Goal: Navigation & Orientation: Find specific page/section

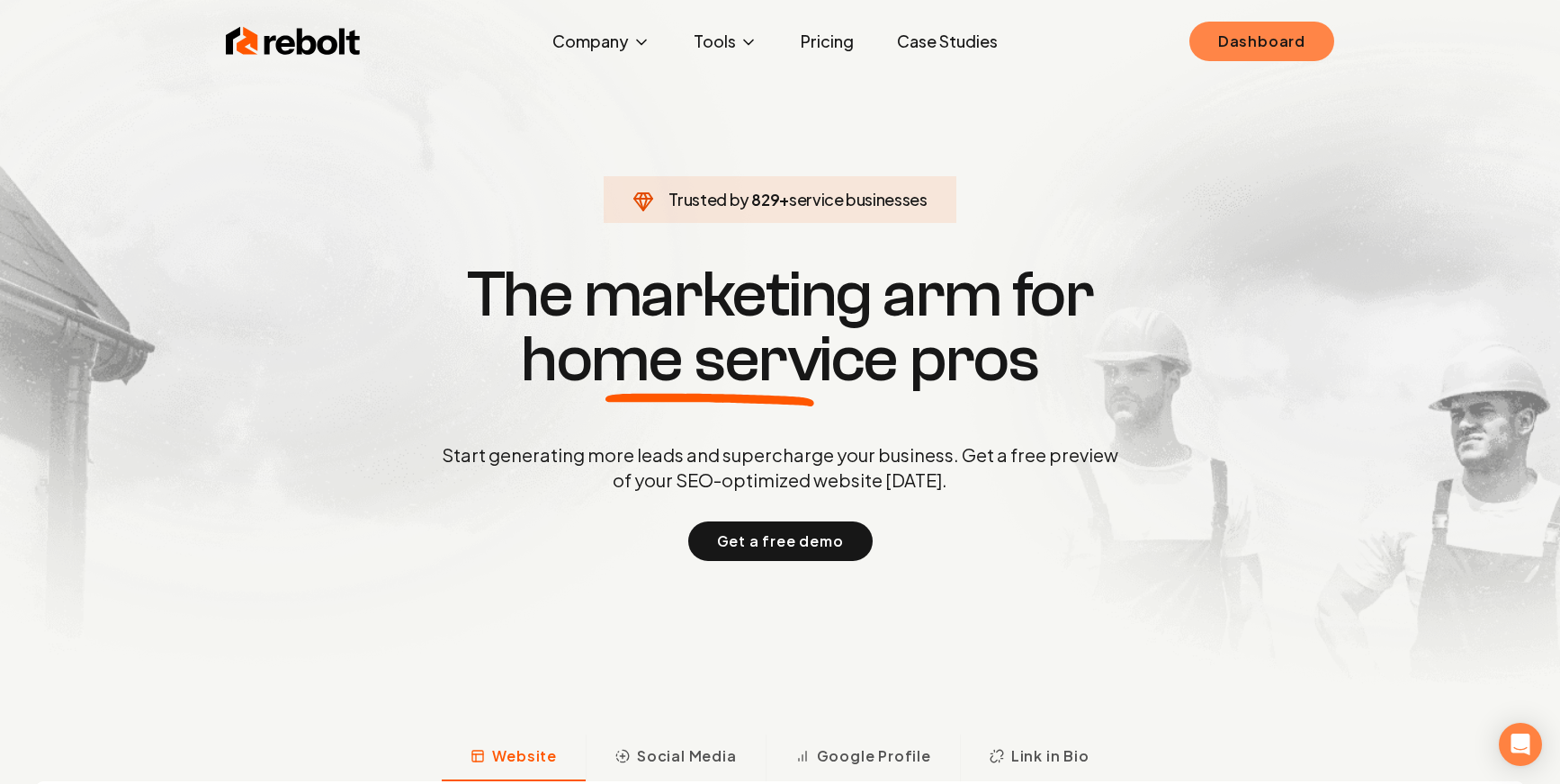
click at [1258, 54] on link "Dashboard" at bounding box center [1262, 42] width 145 height 40
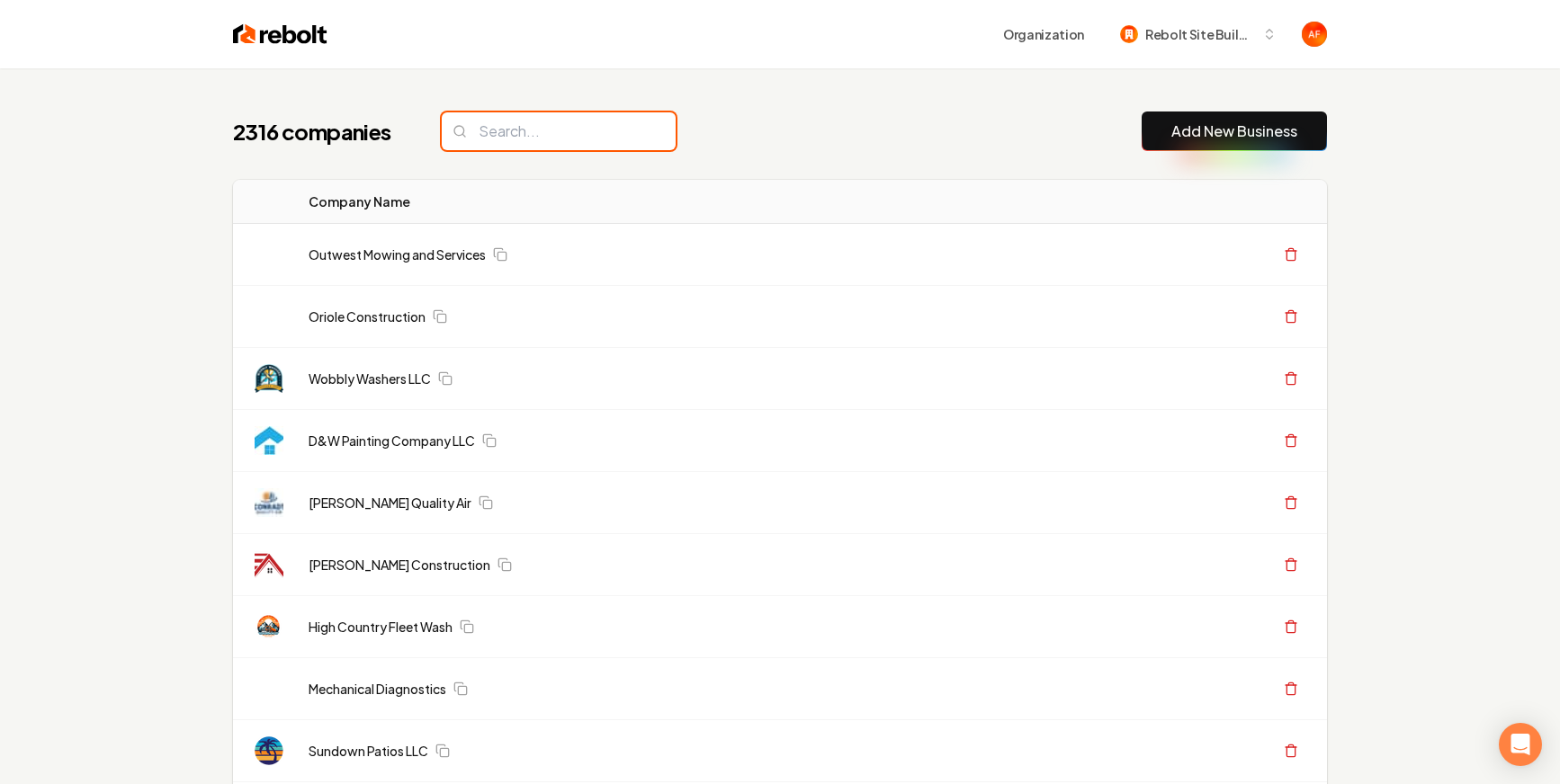
click at [562, 136] on input "search" at bounding box center [559, 132] width 234 height 38
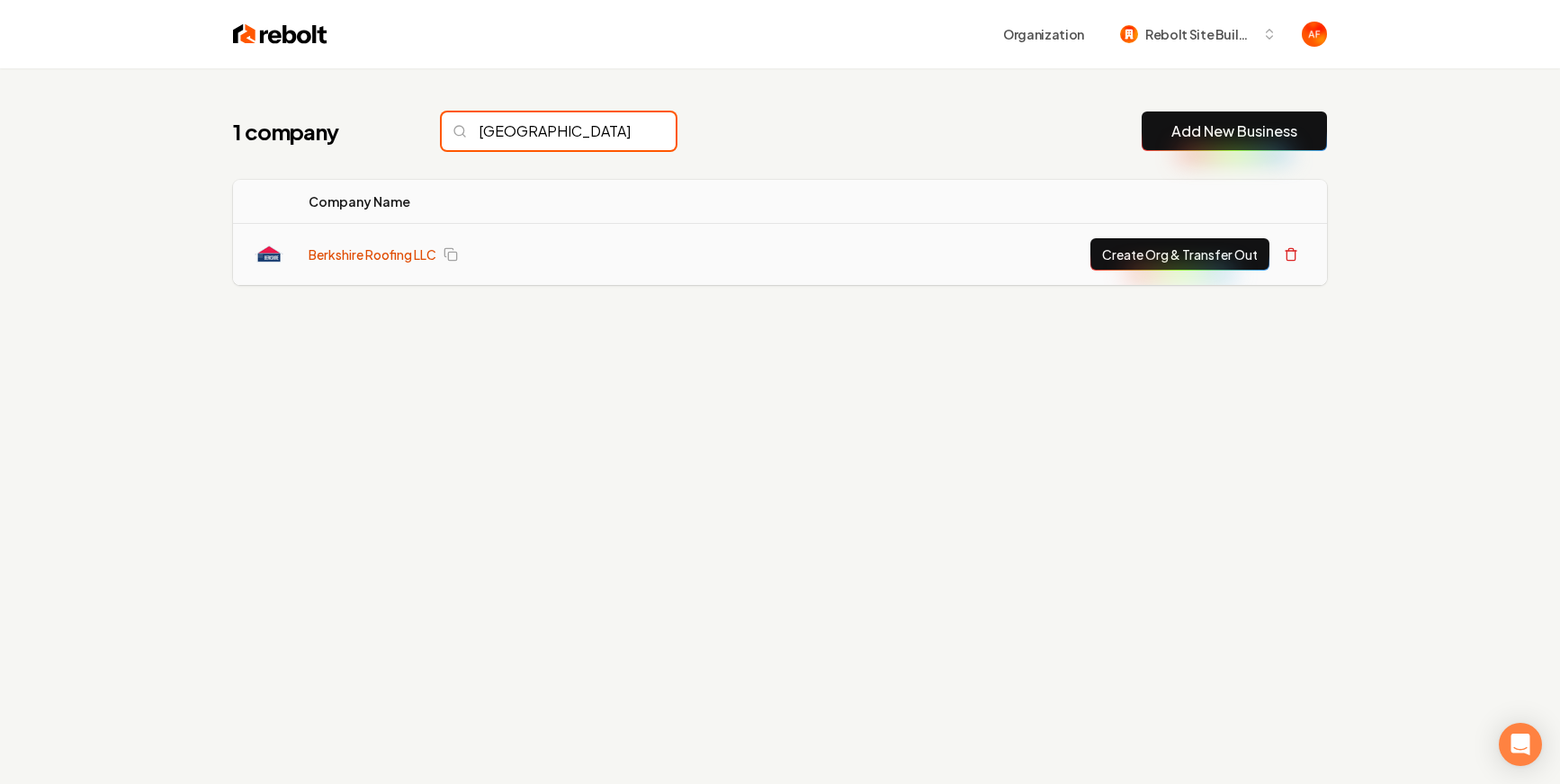
type input "berkshire"
click at [394, 255] on link "Berkshire Roofing LLC" at bounding box center [372, 255] width 128 height 18
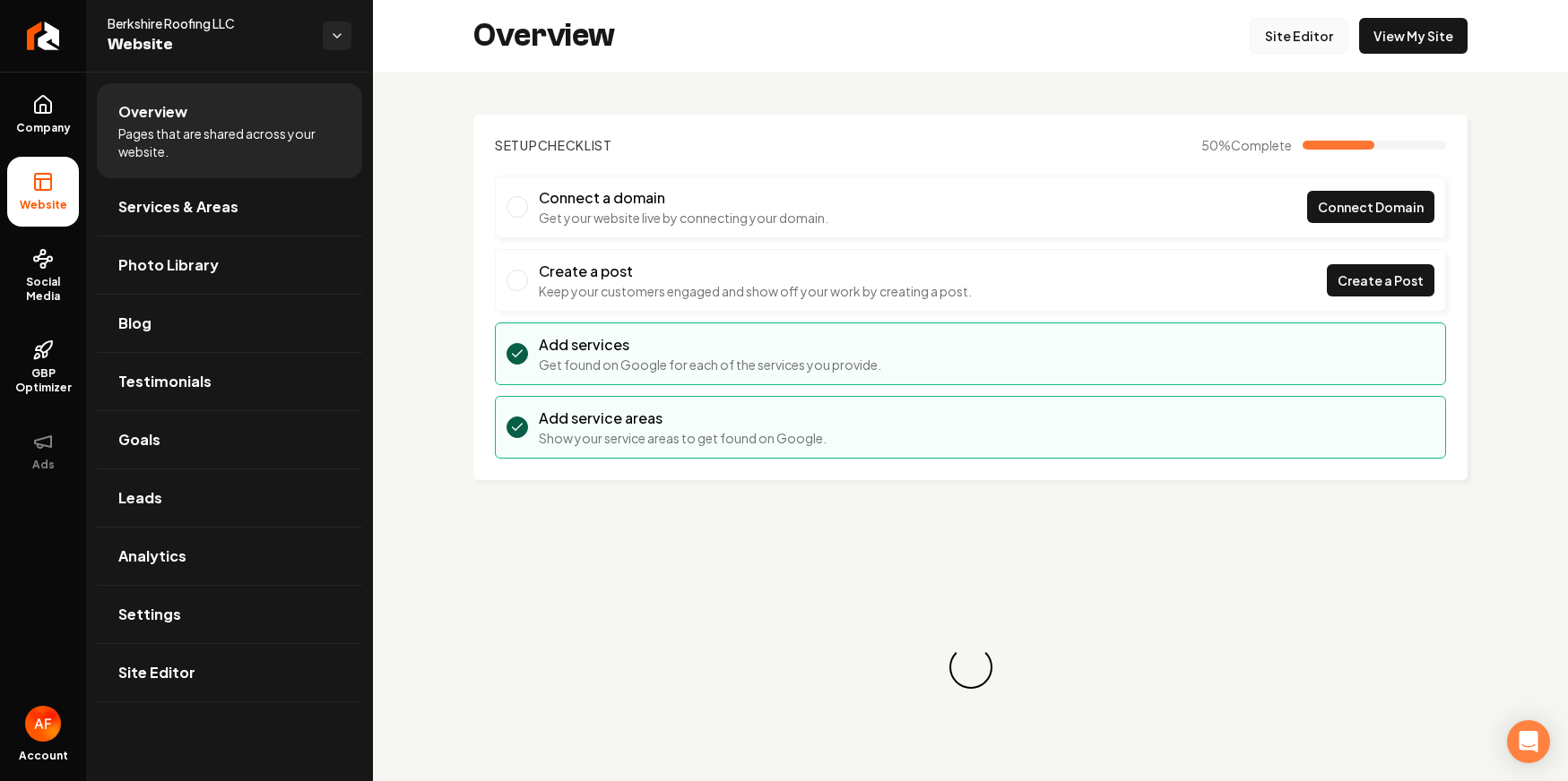
click at [1276, 47] on link "Site Editor" at bounding box center [1299, 36] width 99 height 36
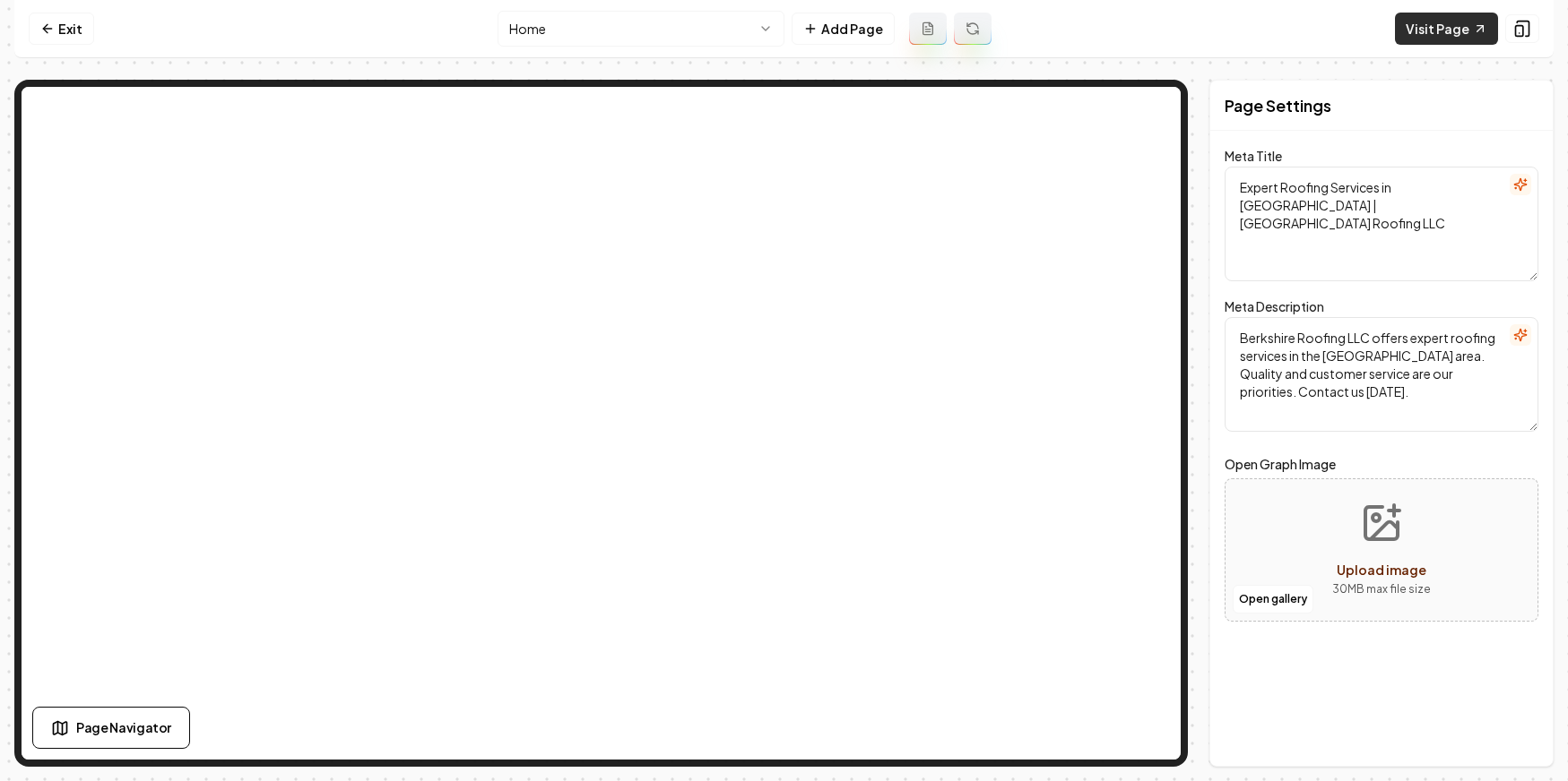
click at [1439, 36] on link "Visit Page" at bounding box center [1447, 29] width 103 height 33
click at [61, 27] on link "Exit" at bounding box center [61, 29] width 65 height 33
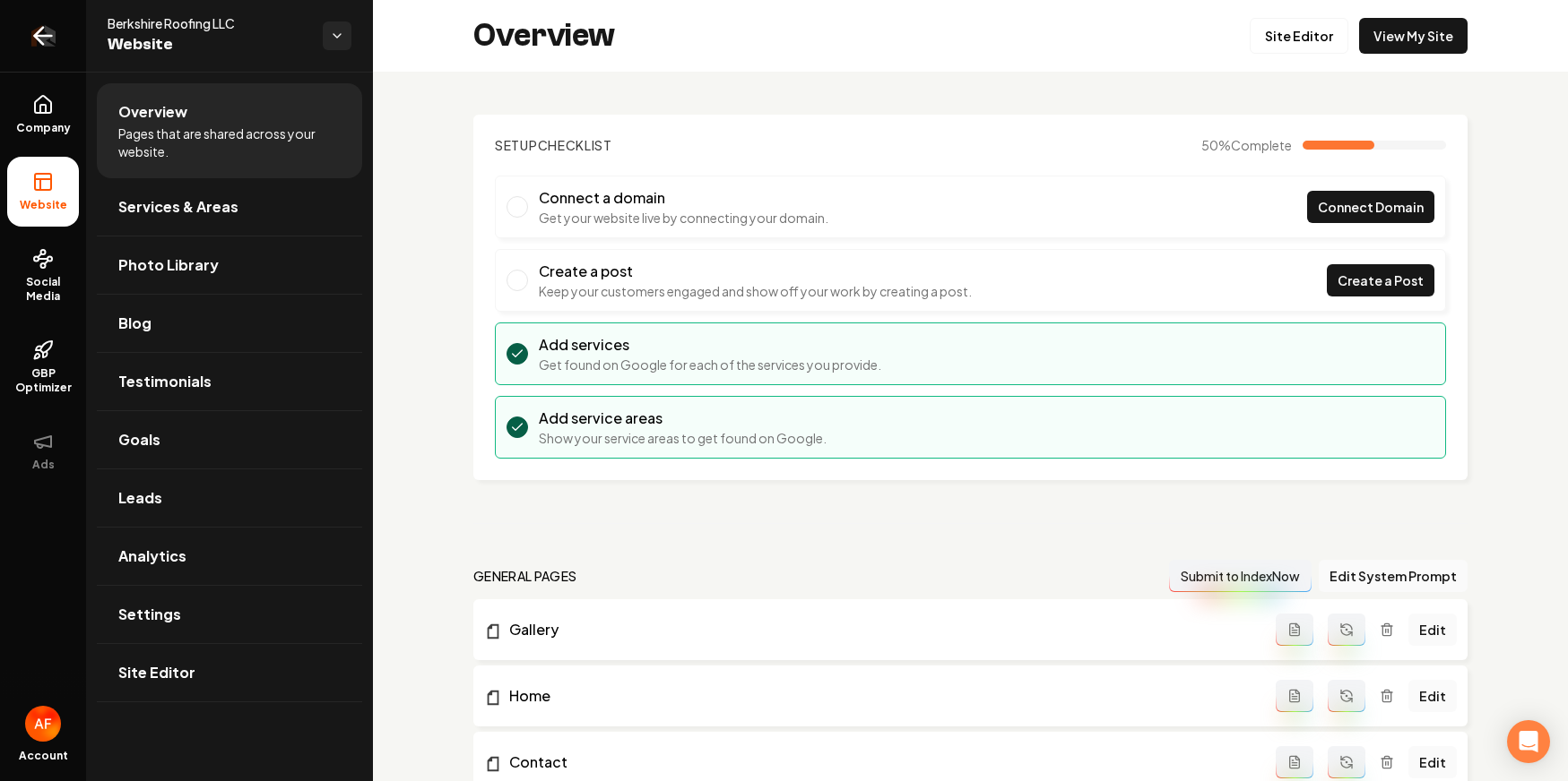
click at [46, 36] on icon "Return to dashboard" at bounding box center [43, 36] width 17 height 0
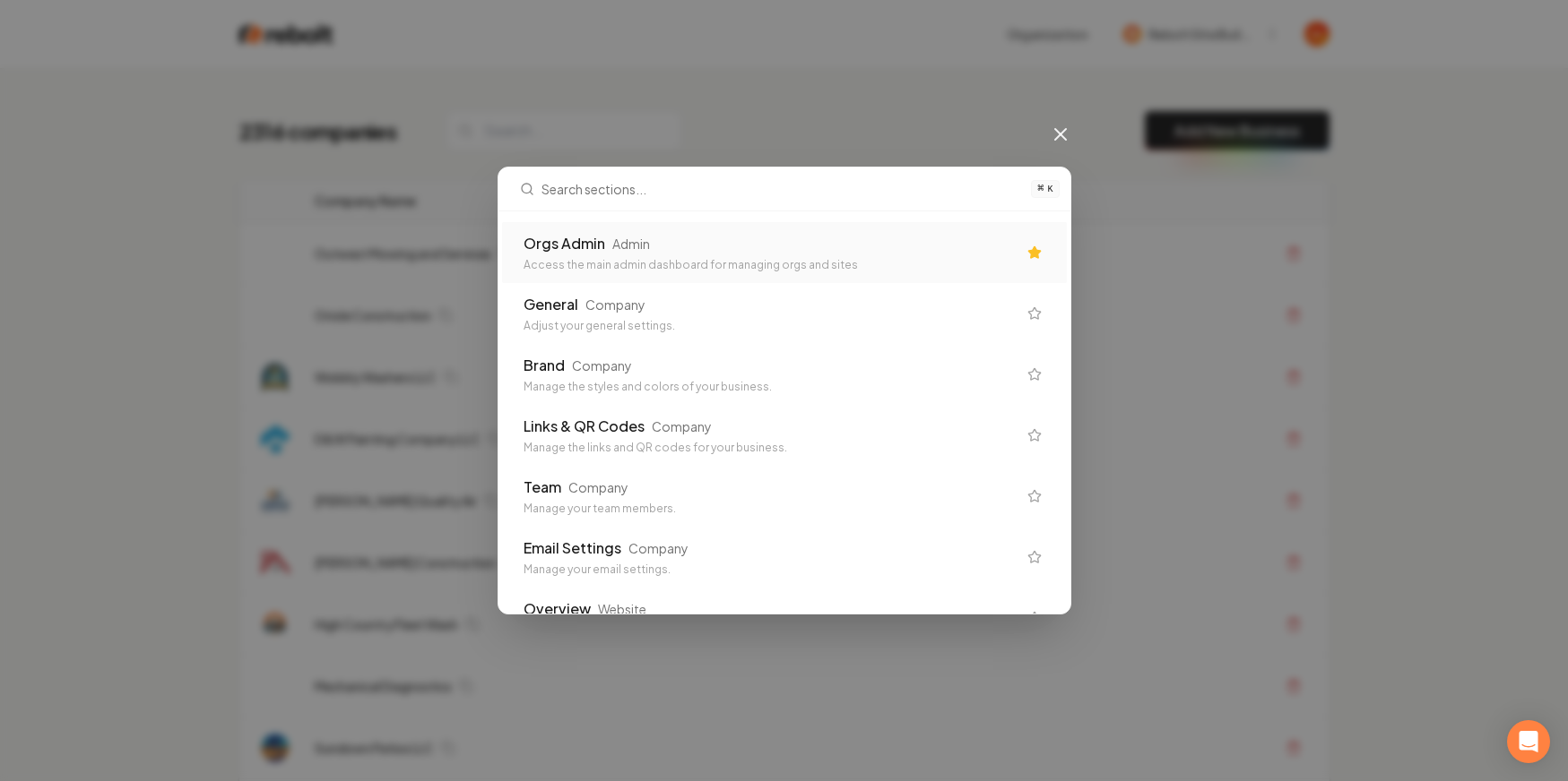
drag, startPoint x: 673, startPoint y: 166, endPoint x: 671, endPoint y: 150, distance: 16.1
click at [673, 167] on input "text" at bounding box center [781, 189] width 479 height 43
click at [996, 137] on div "⌘ K Orgs Admin Admin Access the main admin dashboard for managing orgs and site…" at bounding box center [784, 390] width 1568 height 781
click at [1069, 133] on icon at bounding box center [1061, 135] width 22 height 22
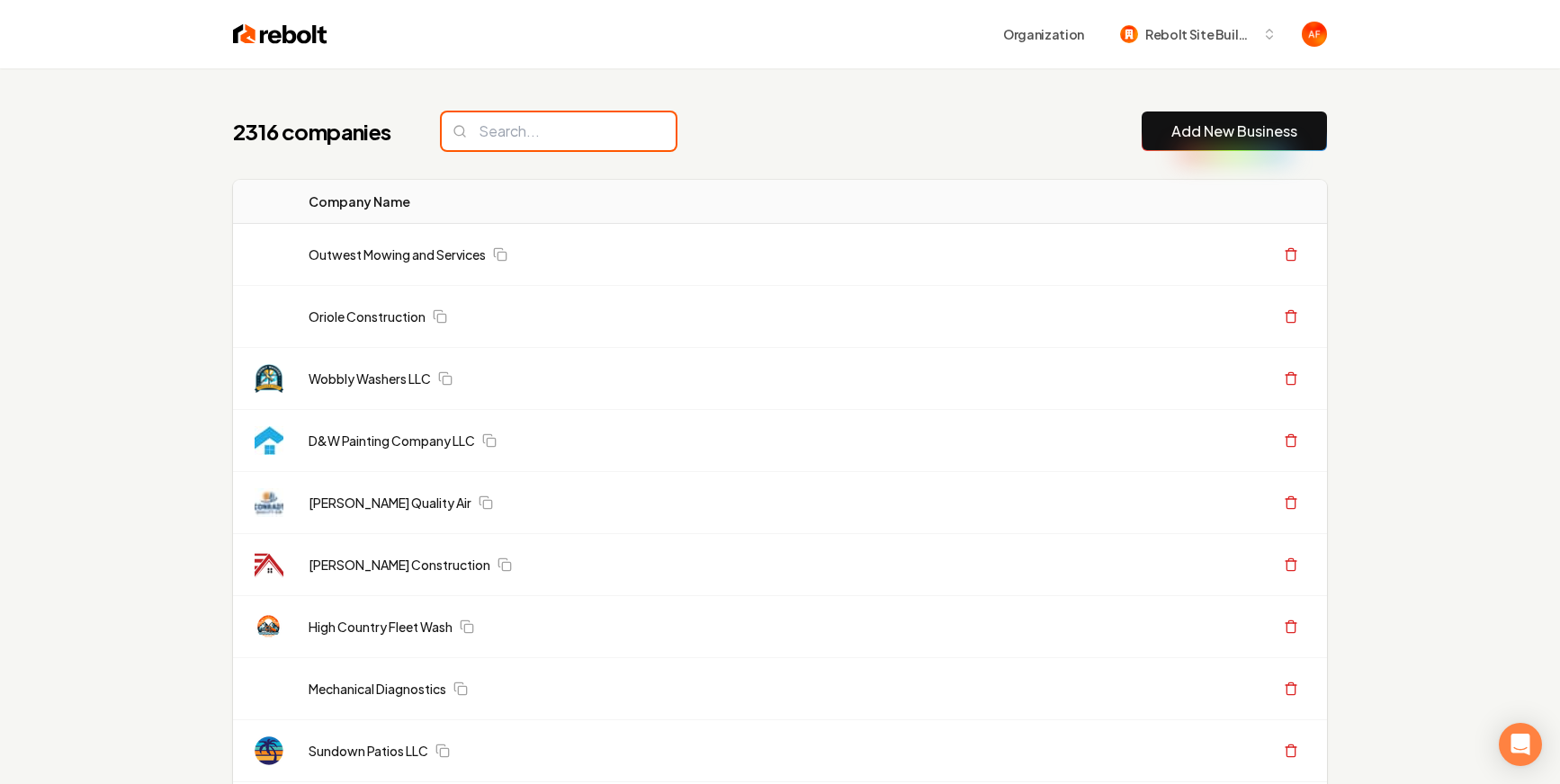
click at [529, 134] on input "search" at bounding box center [559, 132] width 234 height 38
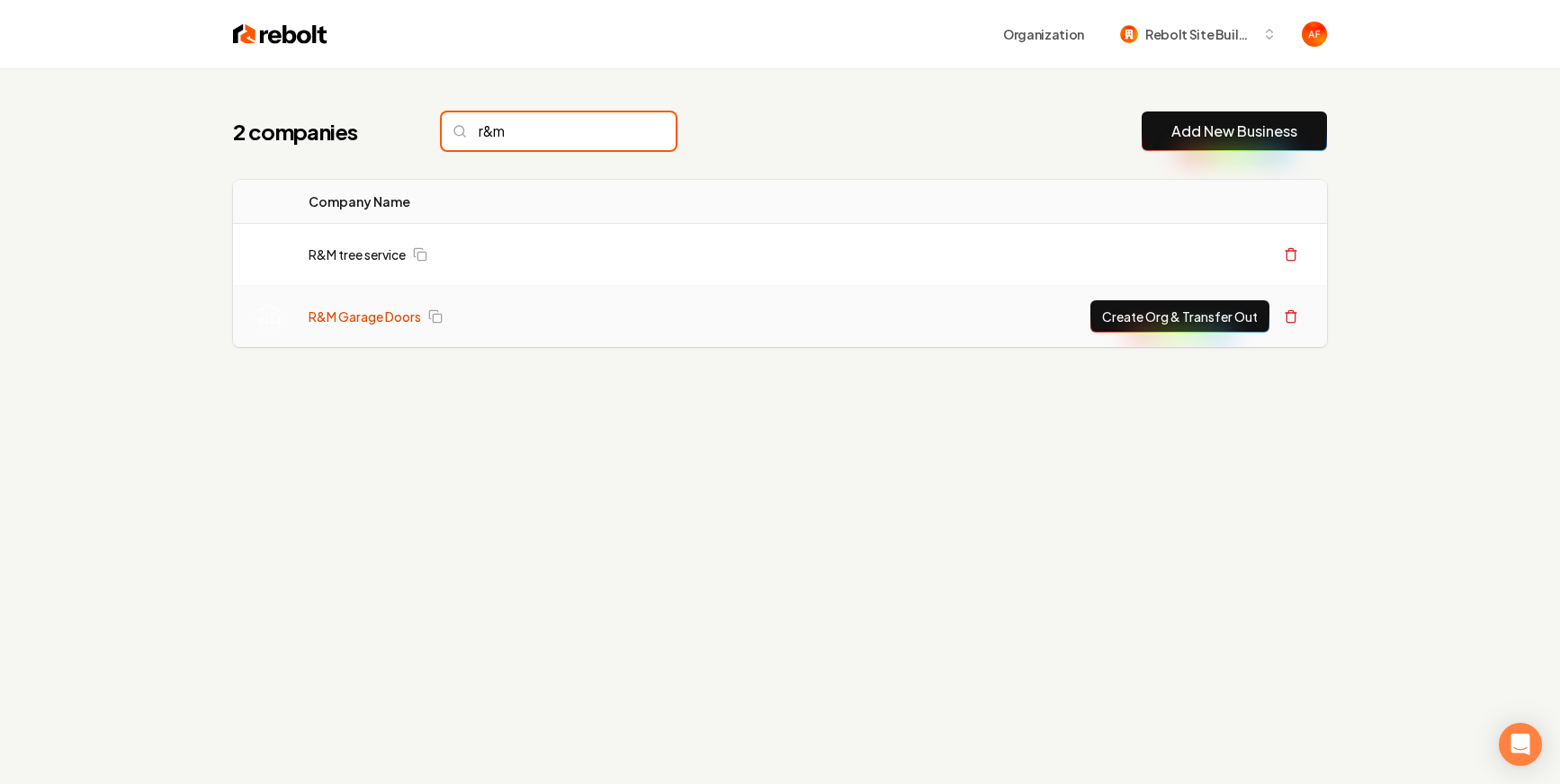
type input "r&m"
click at [336, 312] on link "R&M Garage Doors" at bounding box center [365, 317] width 113 height 18
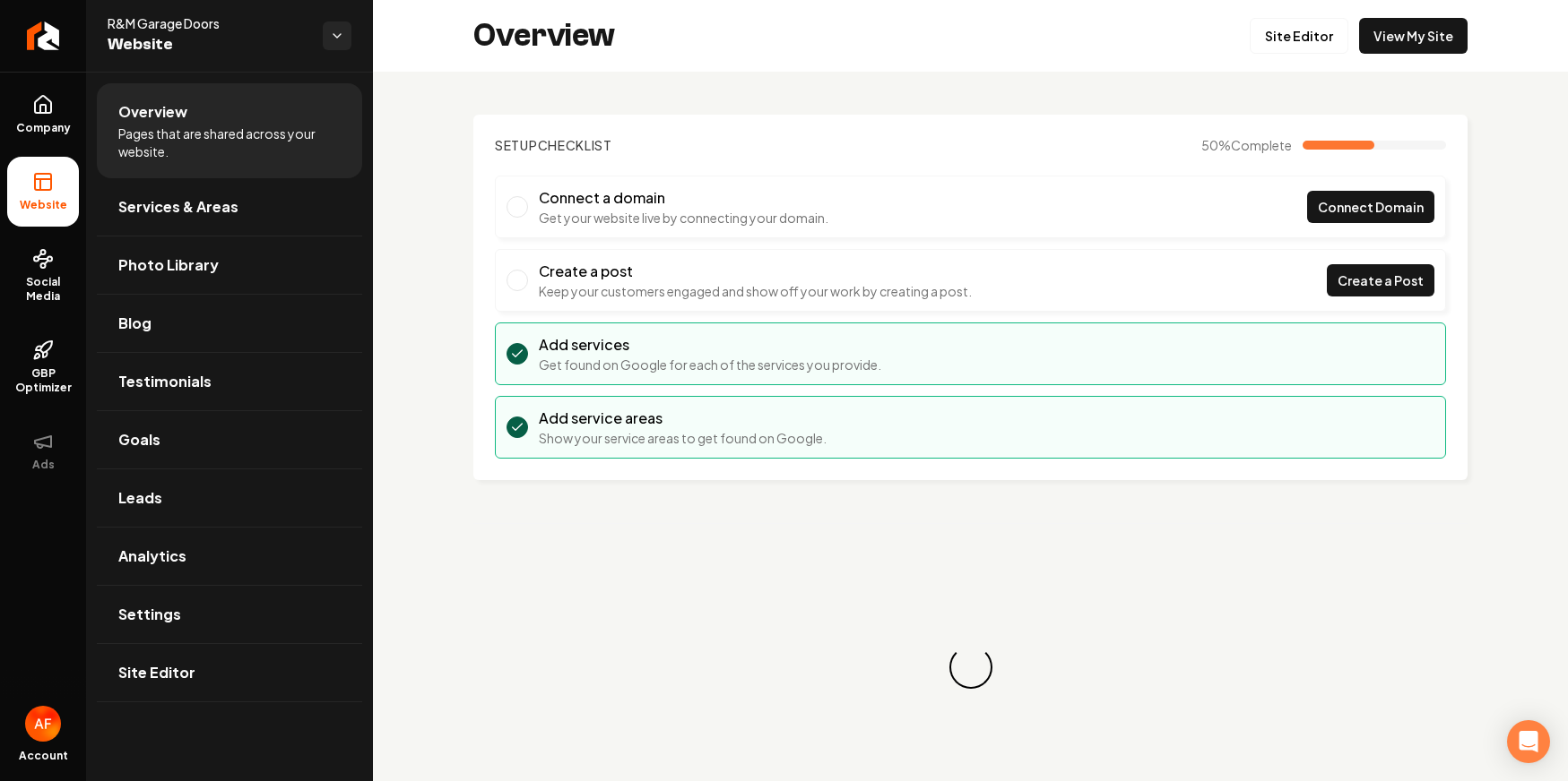
click at [1406, 55] on div "Overview Site Editor View My Site" at bounding box center [969, 35] width 1195 height 71
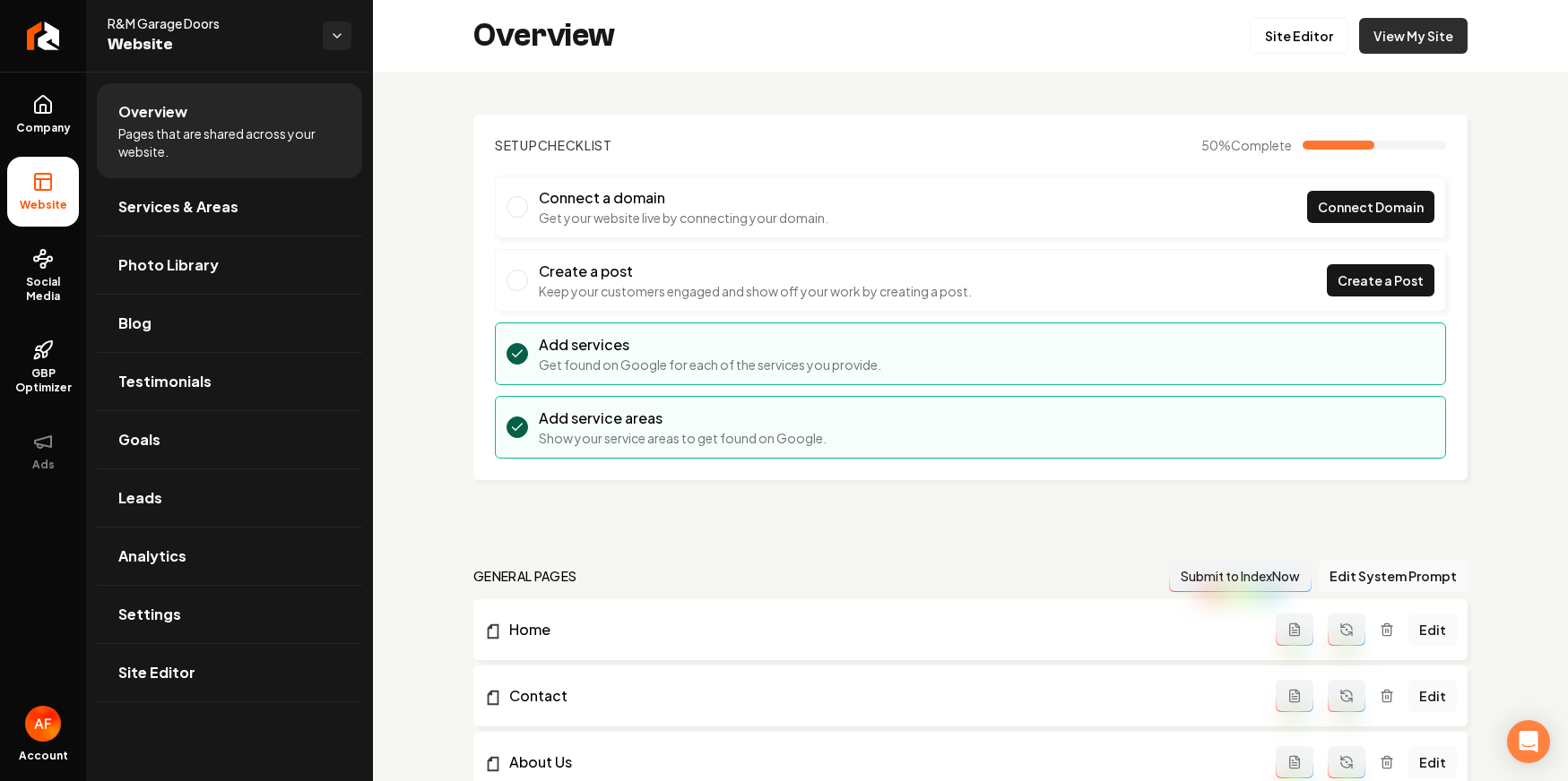
click at [1405, 46] on link "View My Site" at bounding box center [1413, 36] width 109 height 36
drag, startPoint x: 1261, startPoint y: 56, endPoint x: 1278, endPoint y: 42, distance: 22.0
click at [1262, 56] on div "Overview Site Editor View My Site" at bounding box center [969, 35] width 1195 height 71
click at [1278, 42] on link "Site Editor" at bounding box center [1299, 36] width 99 height 36
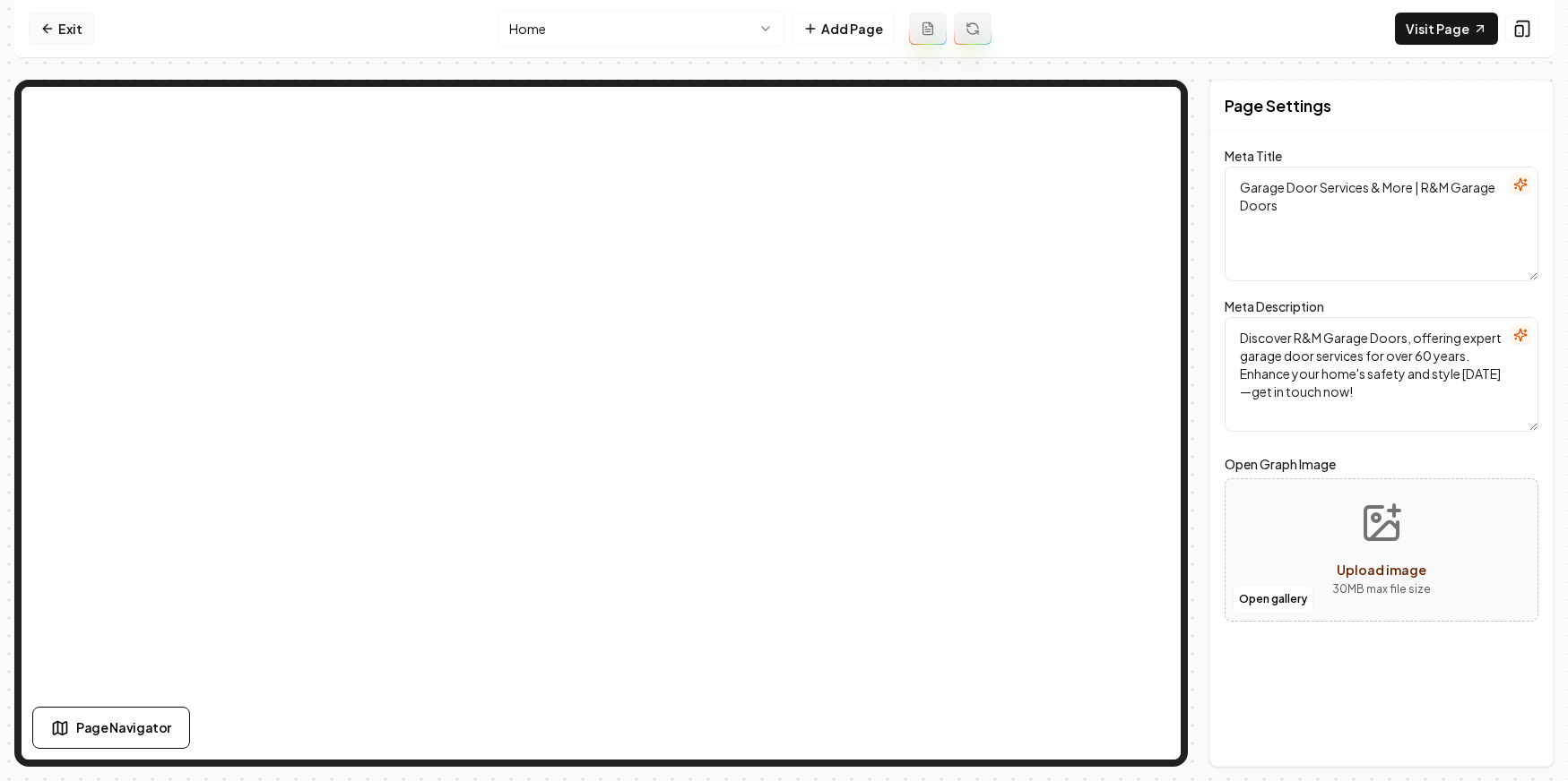
click at [57, 29] on link "Exit" at bounding box center [61, 29] width 65 height 33
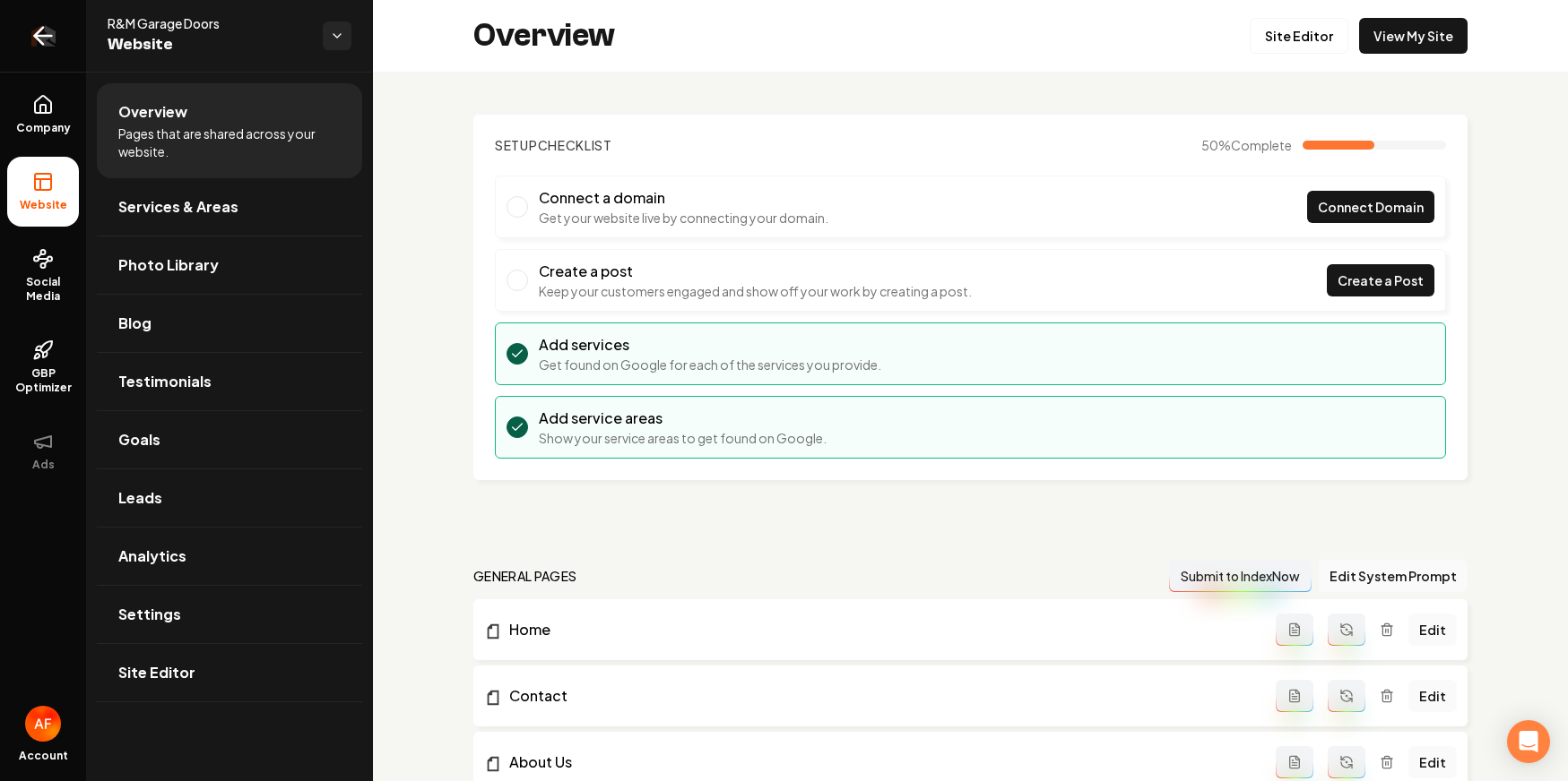
click at [61, 33] on link "Return to dashboard" at bounding box center [43, 35] width 86 height 71
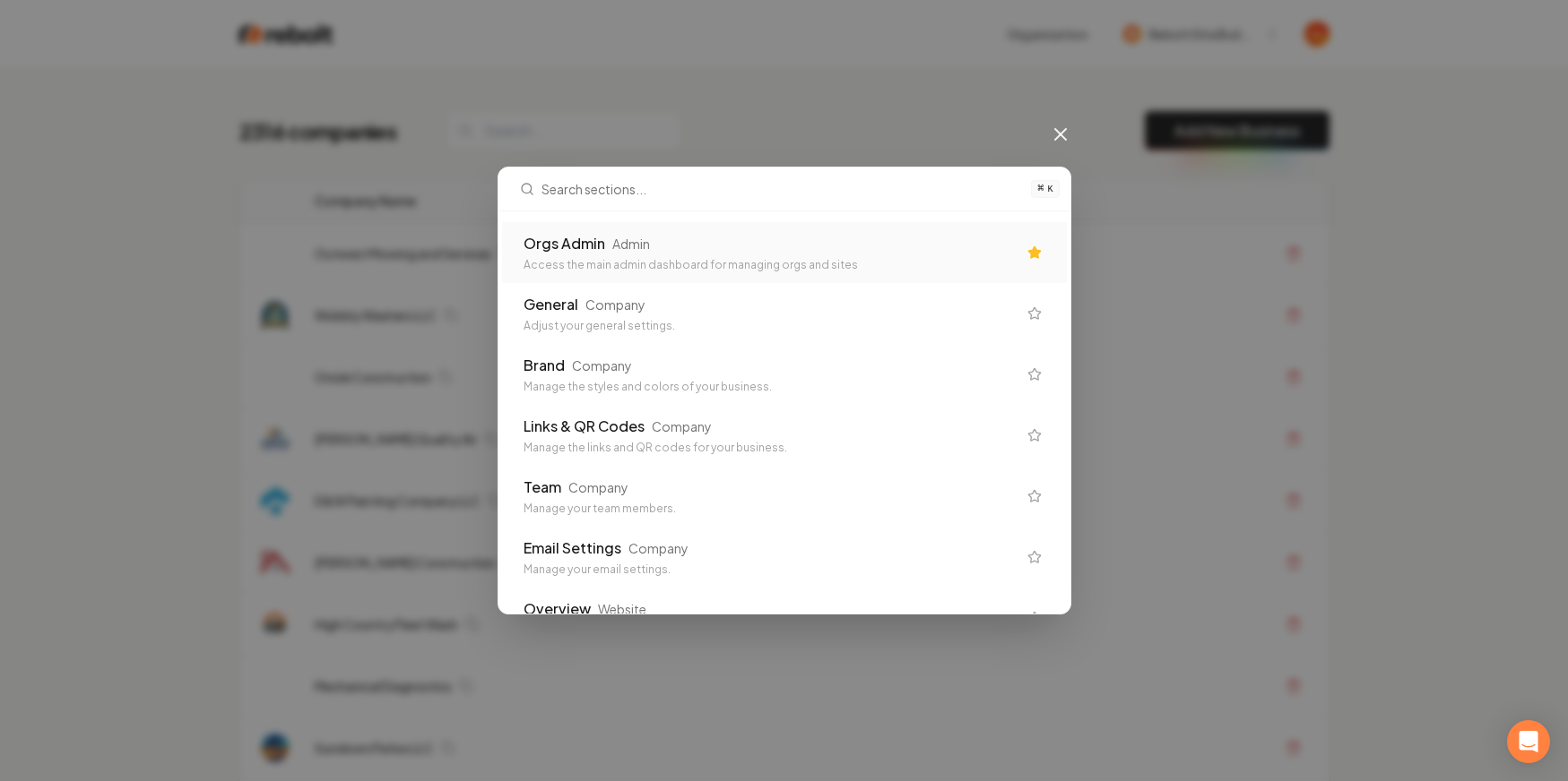
click at [587, 256] on div "Orgs Admin Admin Access the main admin dashboard for managing orgs and sites" at bounding box center [770, 253] width 493 height 40
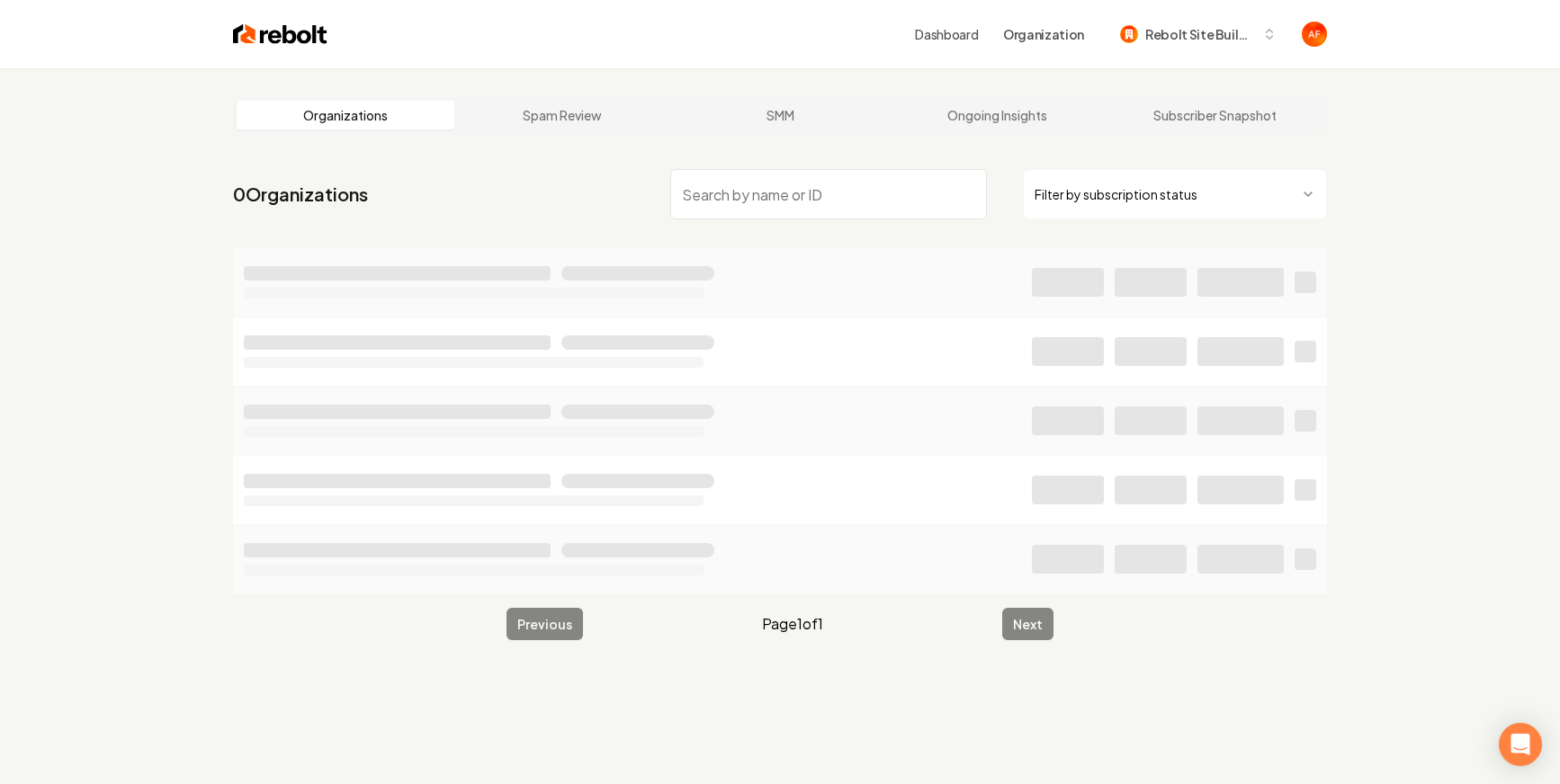
click at [1182, 196] on html "Dashboard Organization Rebolt Site Builder Organizations Spam Review SMM Ongoin…" at bounding box center [780, 392] width 1560 height 784
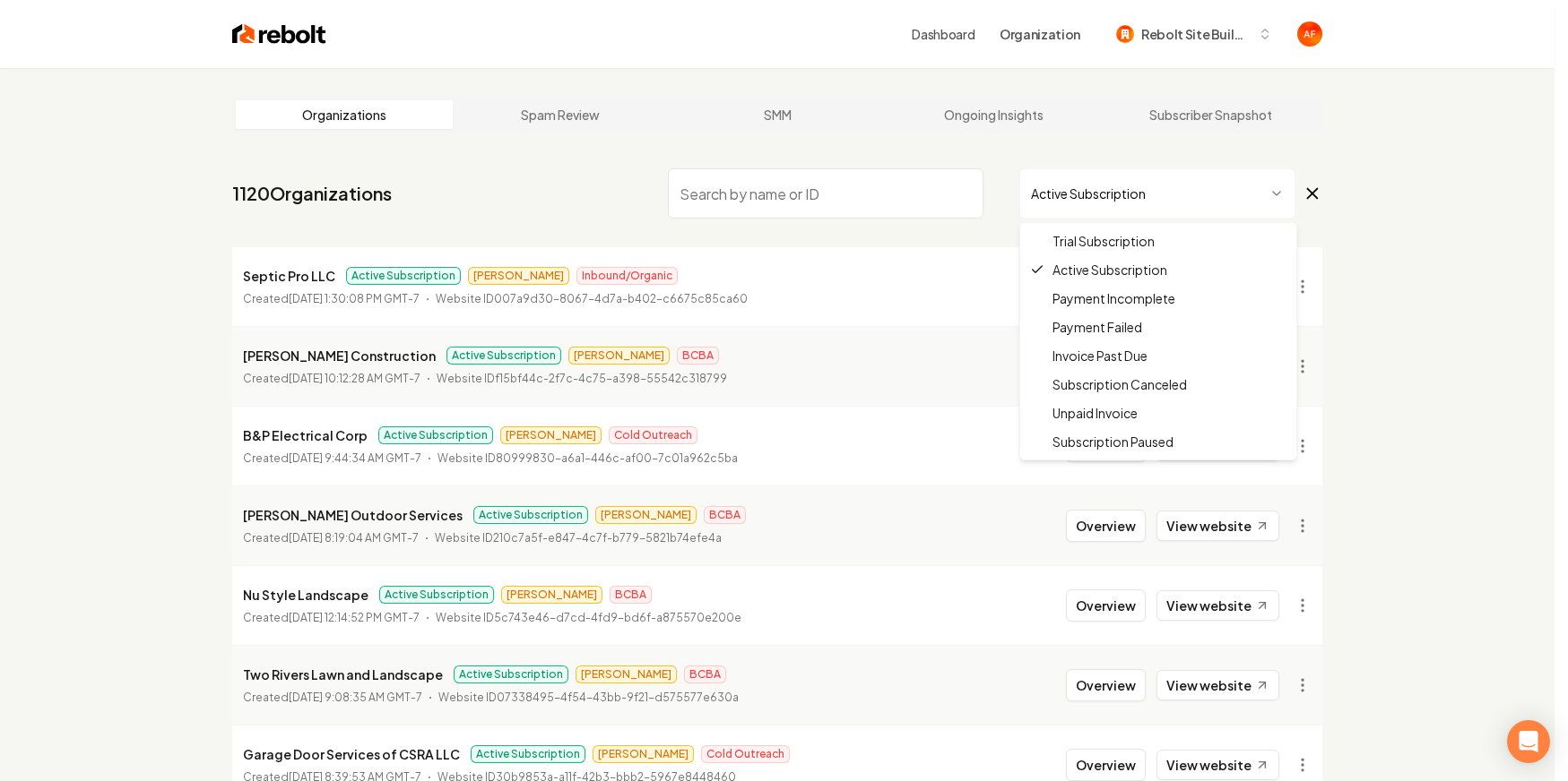
click at [1201, 186] on html "Dashboard Organization Rebolt Site Builder Organizations Spam Review SMM Ongoin…" at bounding box center [784, 390] width 1568 height 781
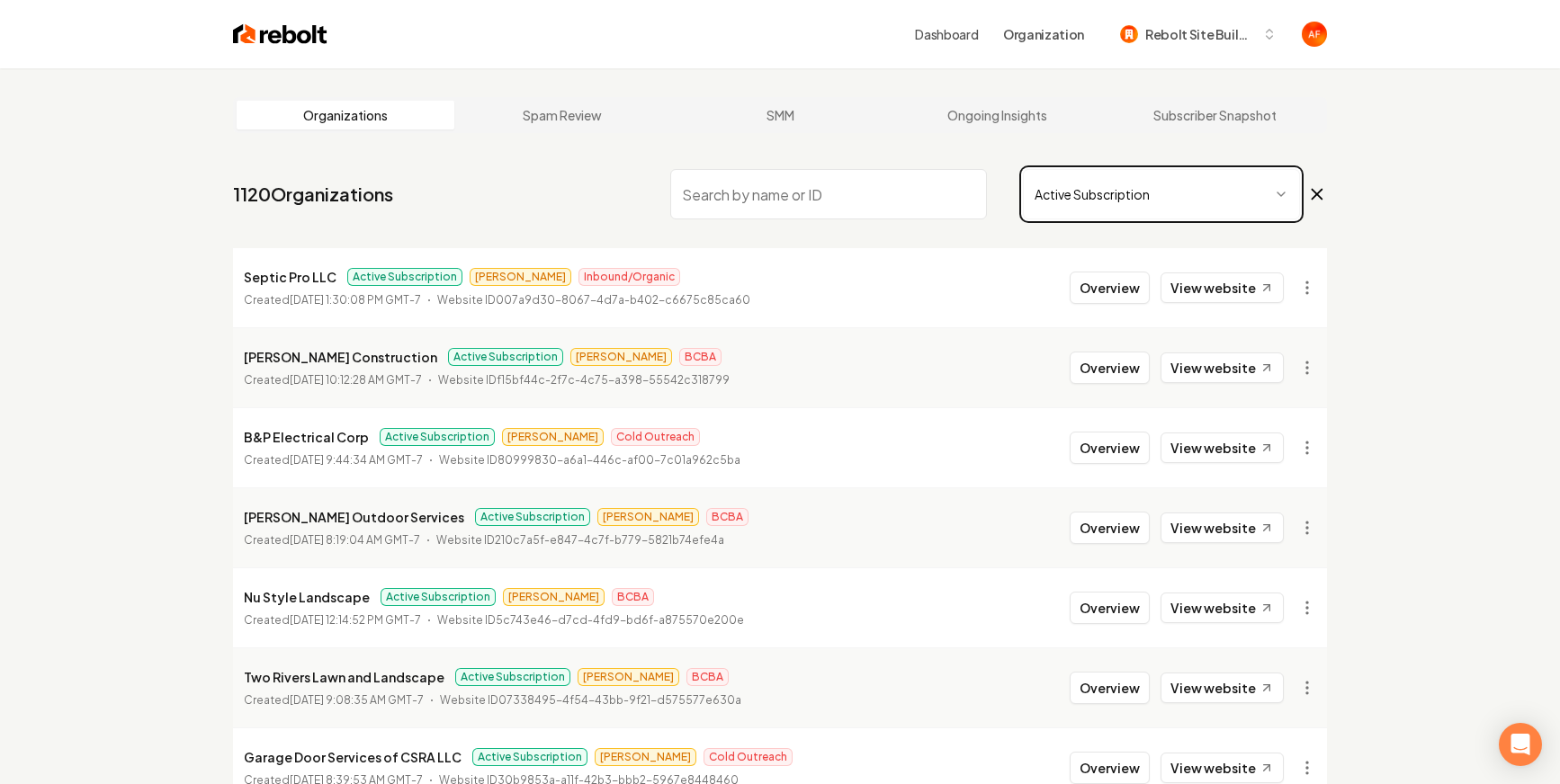
click at [919, 299] on html "Dashboard Organization Rebolt Site Builder Organizations Spam Review SMM Ongoin…" at bounding box center [780, 392] width 1560 height 784
click at [1254, 282] on link "View website" at bounding box center [1222, 288] width 123 height 31
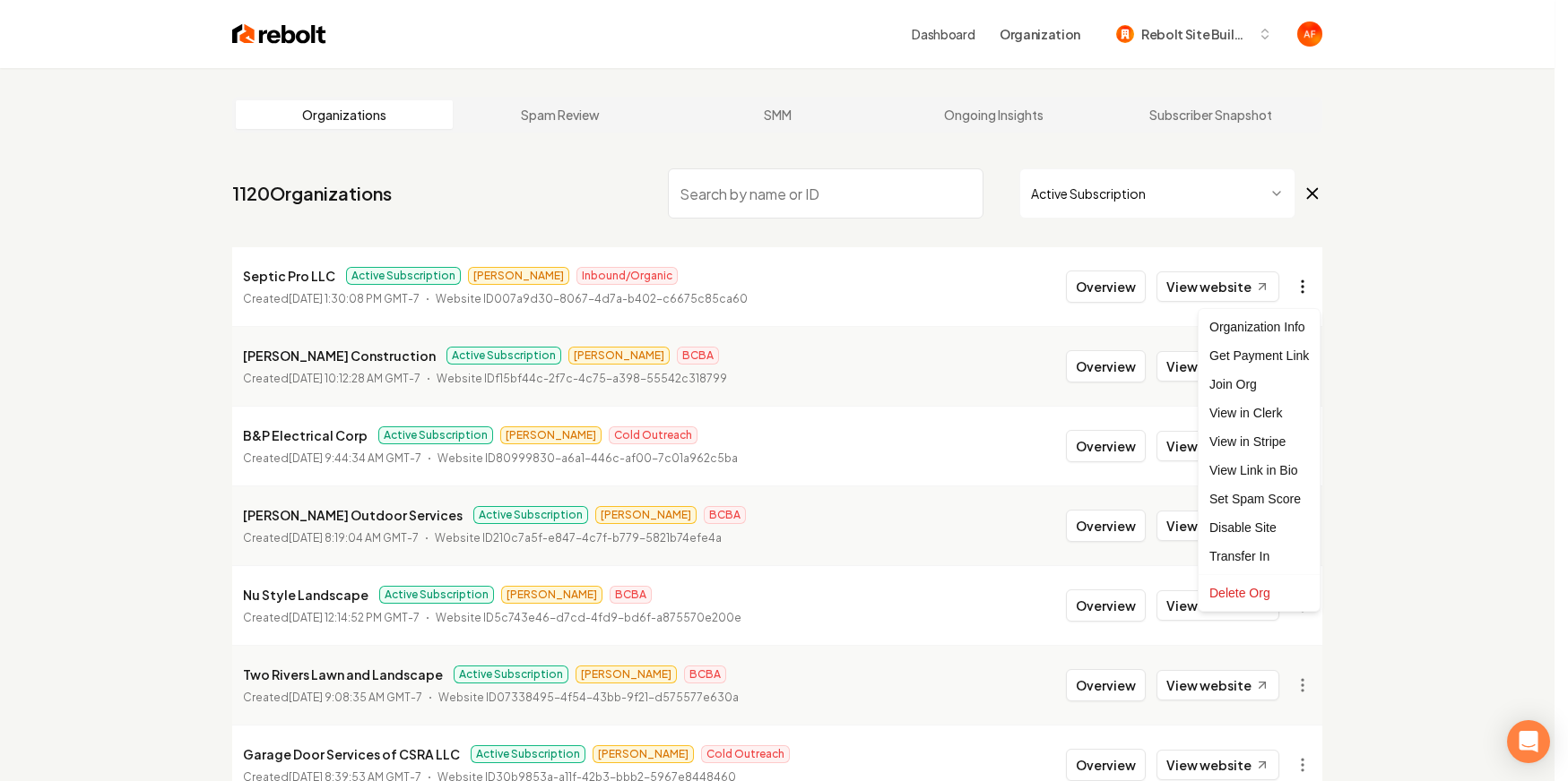
click at [1299, 295] on html "Dashboard Organization Rebolt Site Builder Organizations Spam Review SMM Ongoin…" at bounding box center [784, 390] width 1568 height 781
click at [944, 360] on html "Dashboard Organization Rebolt Site Builder Organizations Spam Review SMM Ongoin…" at bounding box center [784, 390] width 1568 height 781
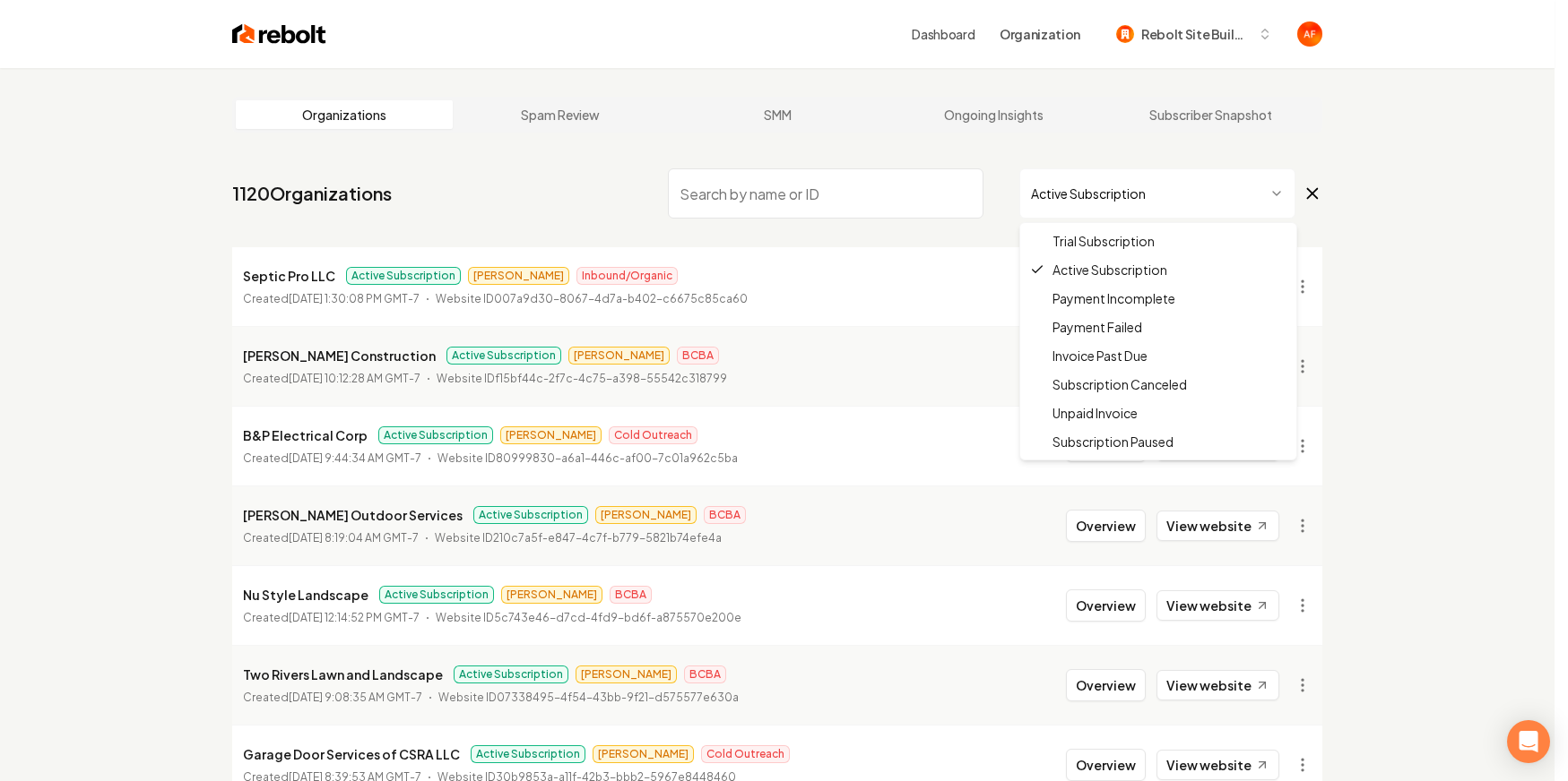
click at [1119, 197] on html "Dashboard Organization Rebolt Site Builder Organizations Spam Review SMM Ongoin…" at bounding box center [784, 390] width 1568 height 781
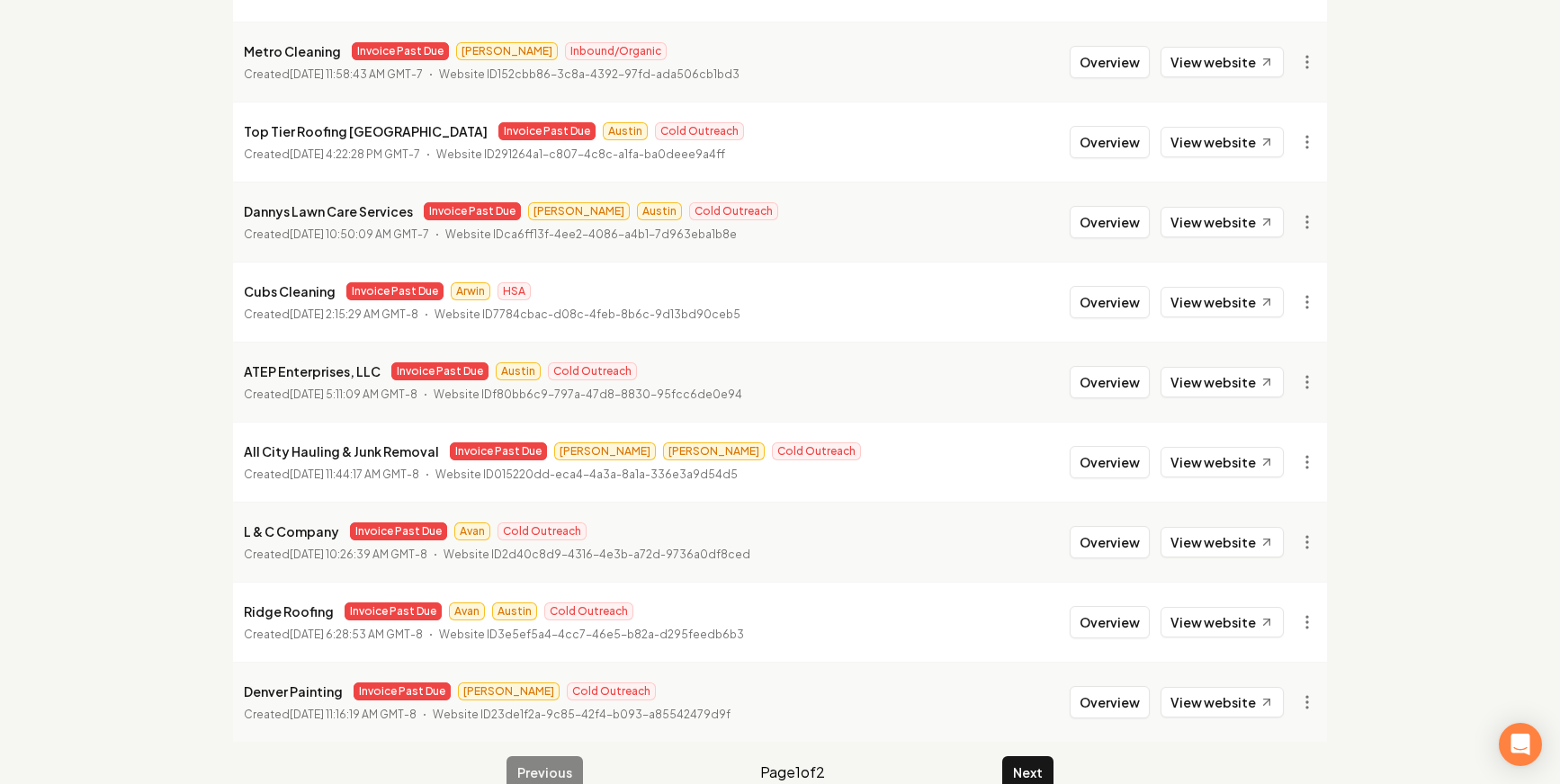
scroll to position [1916, 0]
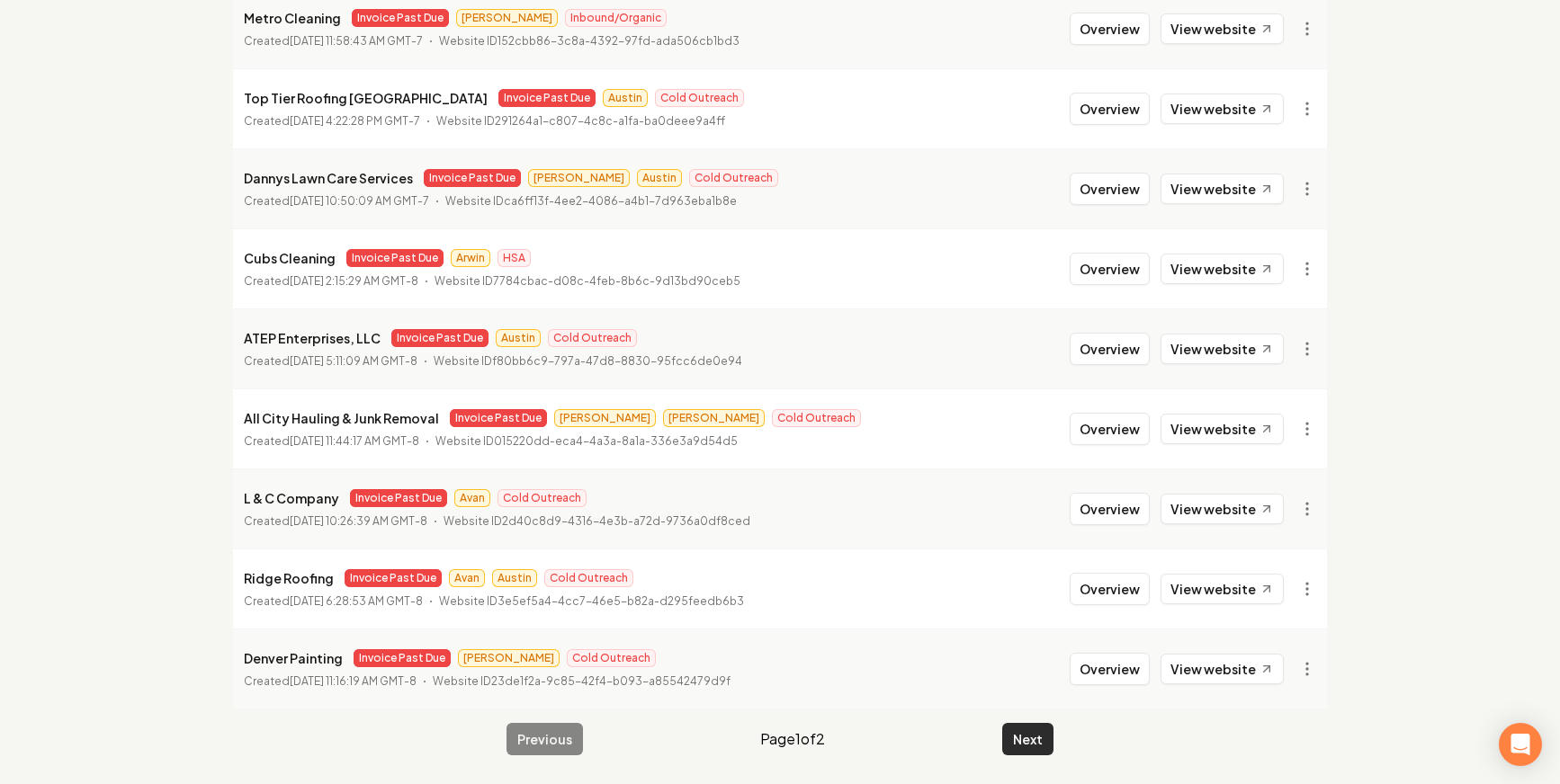
click at [1020, 741] on button "Next" at bounding box center [1027, 740] width 52 height 33
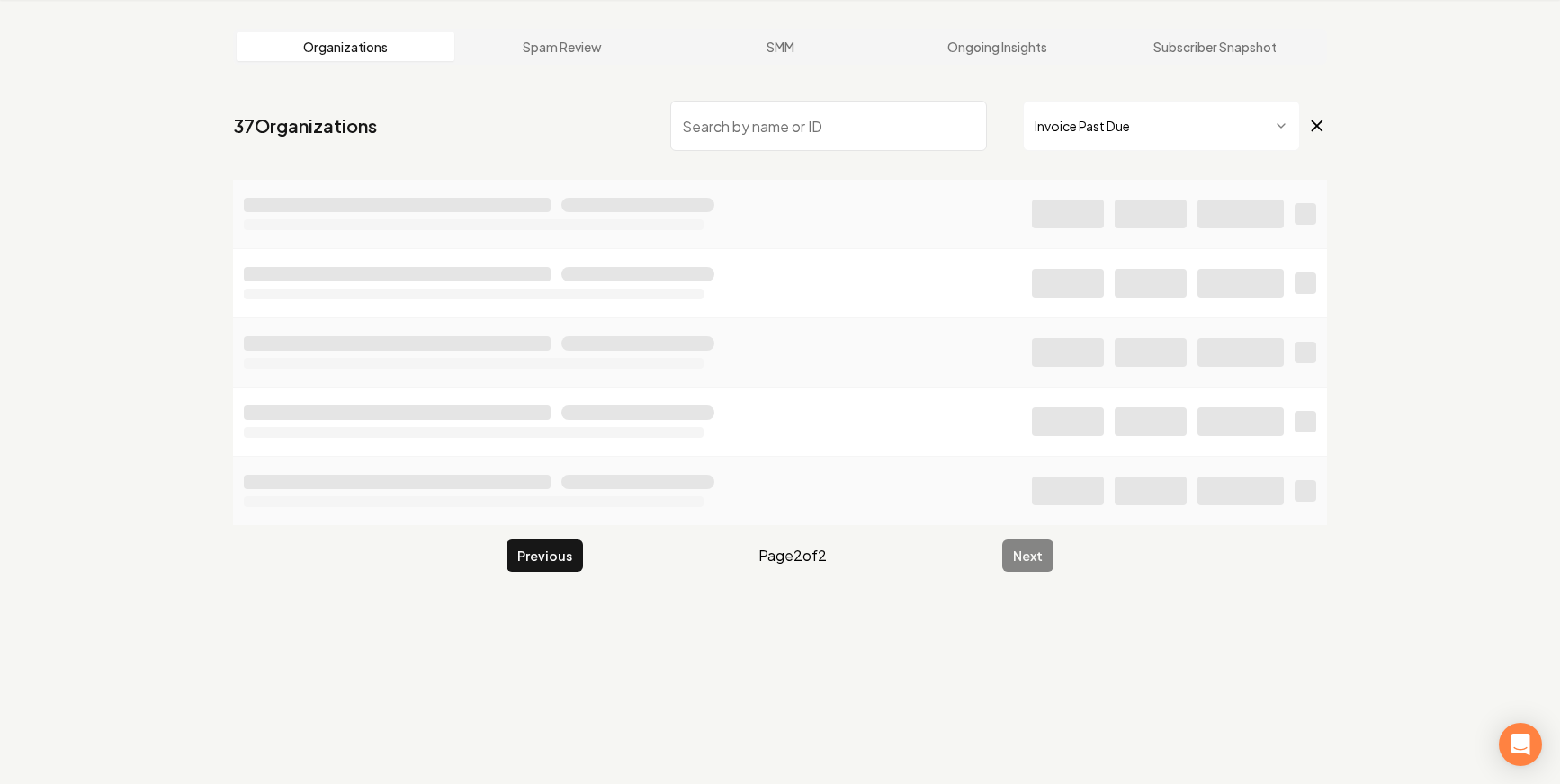
scroll to position [99, 0]
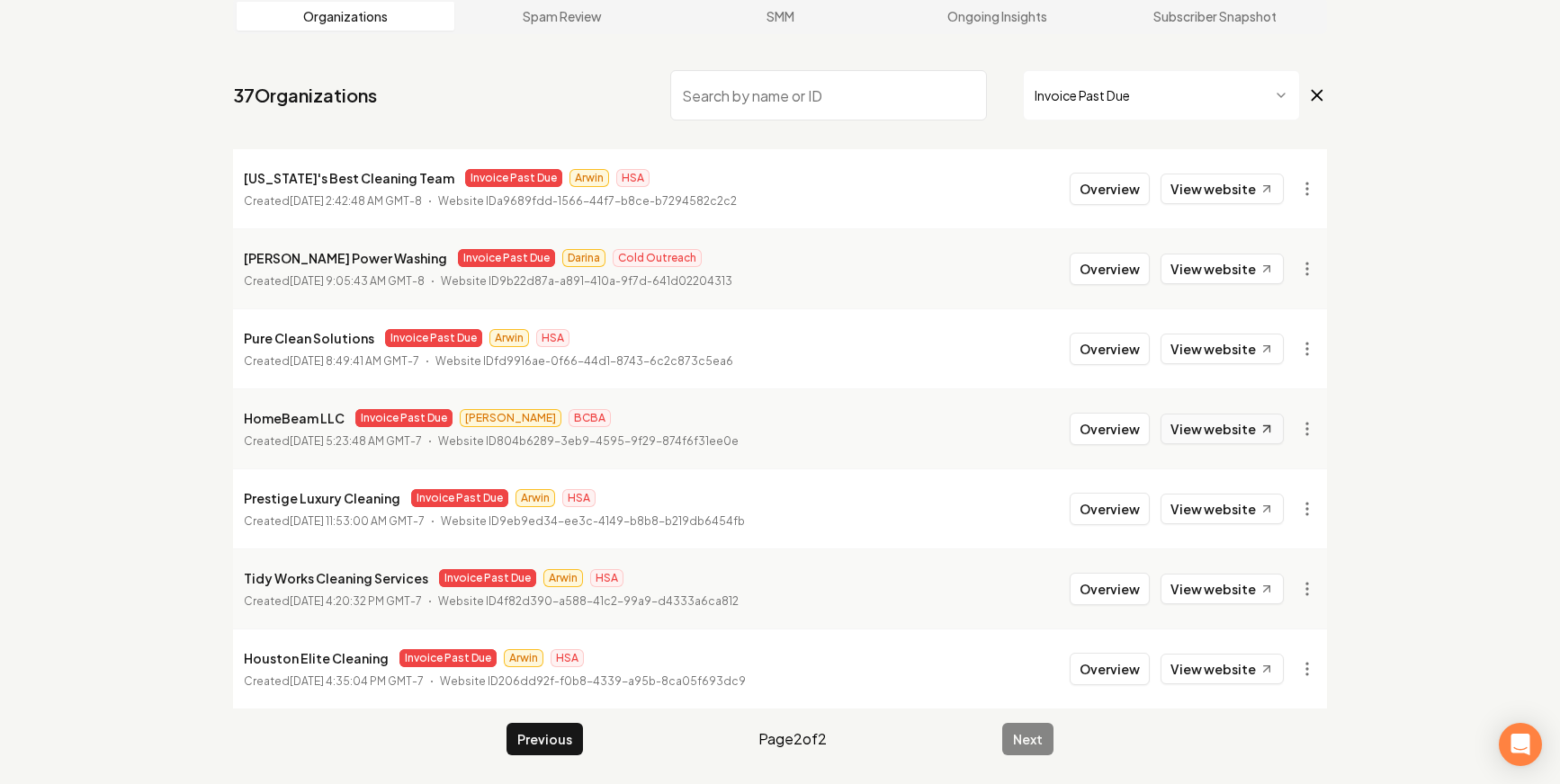
click at [1231, 420] on link "View website" at bounding box center [1222, 429] width 123 height 31
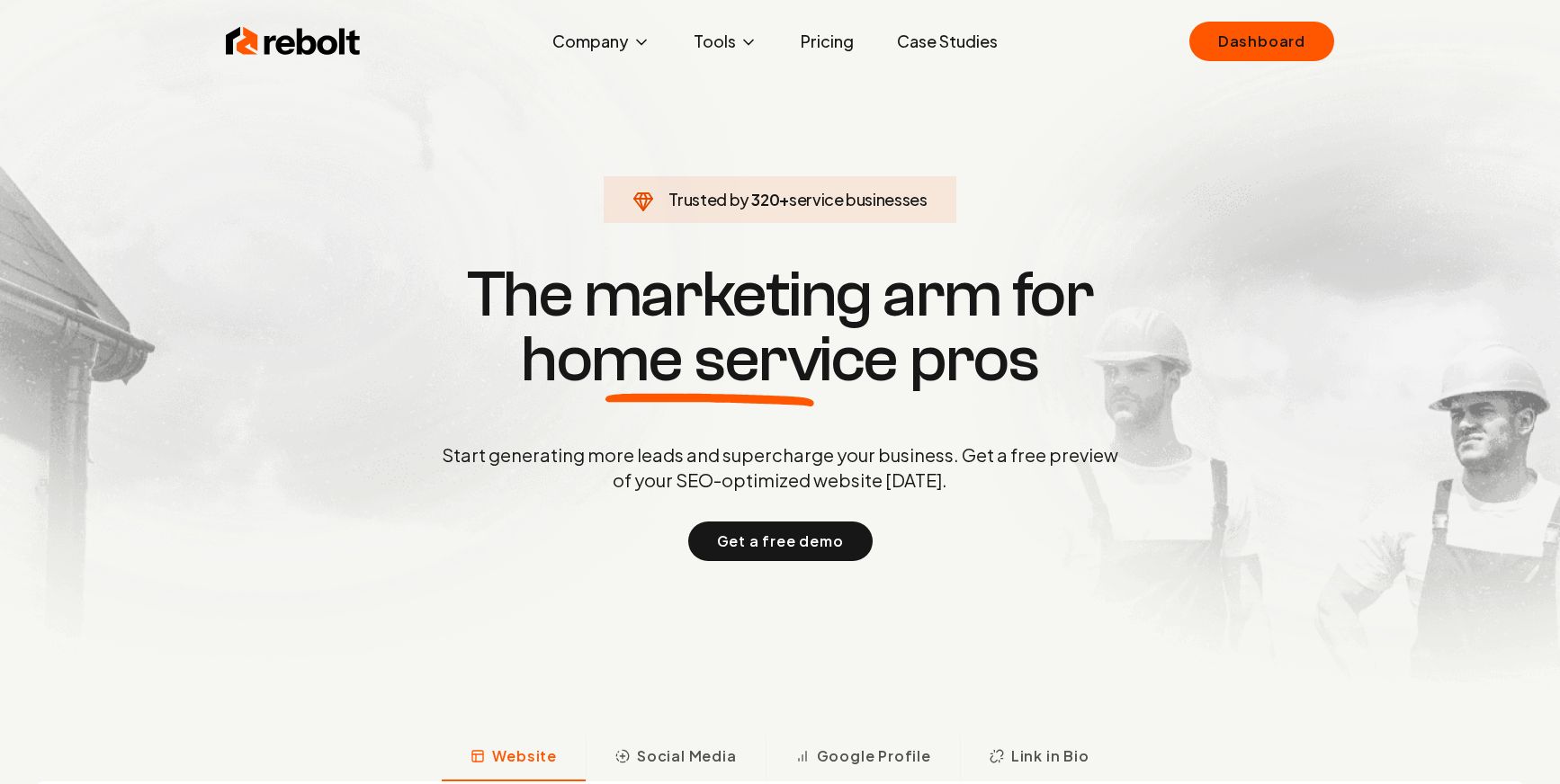
click at [1254, 15] on div "Rebolt Company About Blog Jobs Tools Google Review QR Code Generator Google Bus…" at bounding box center [780, 41] width 1152 height 54
click at [1254, 27] on link "Dashboard" at bounding box center [1262, 42] width 145 height 40
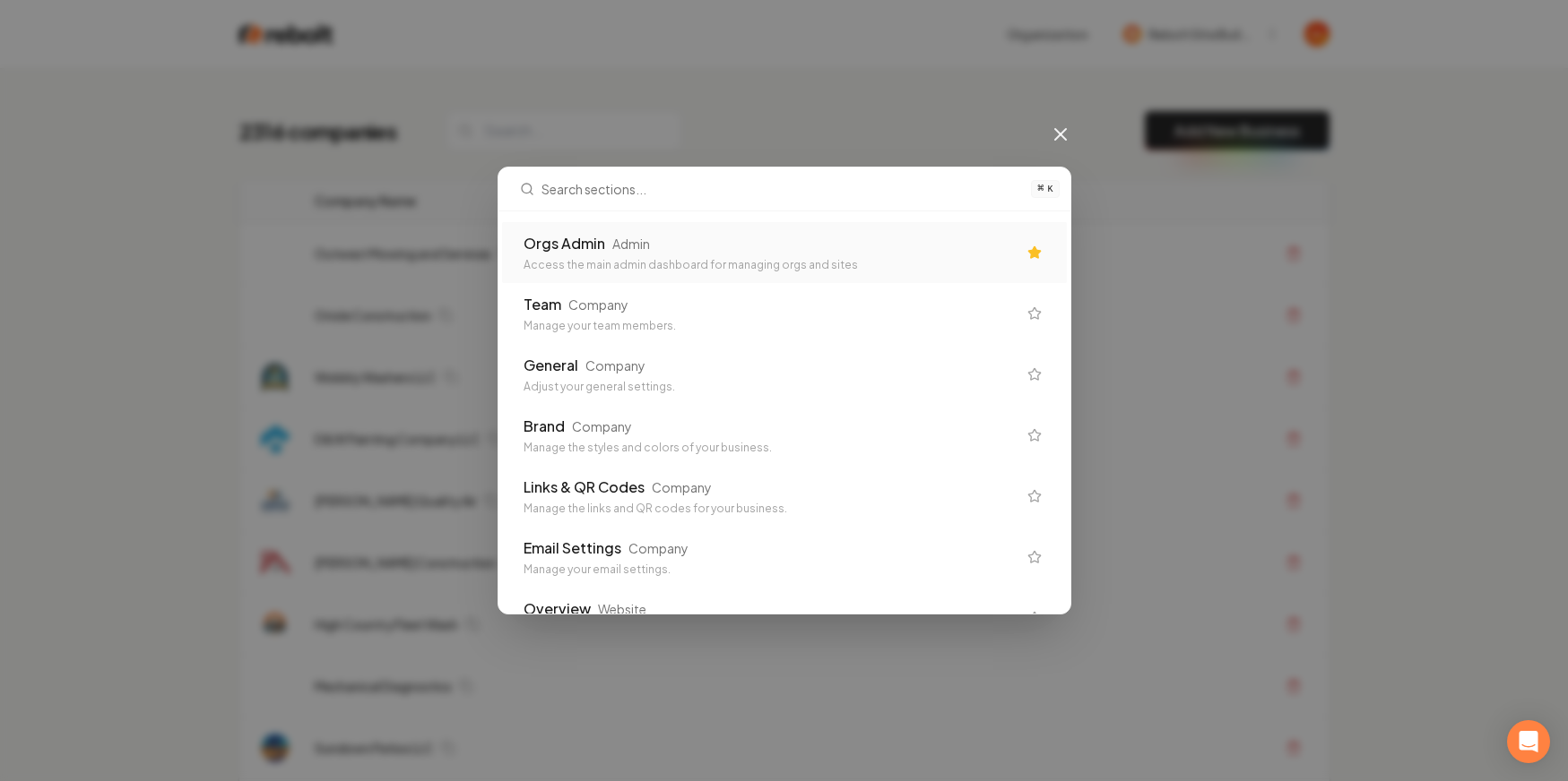
click at [659, 136] on div "⌘ K Orgs Admin Admin Access the main admin dashboard for managing orgs and site…" at bounding box center [784, 390] width 1568 height 781
click at [1069, 140] on icon at bounding box center [1061, 135] width 22 height 22
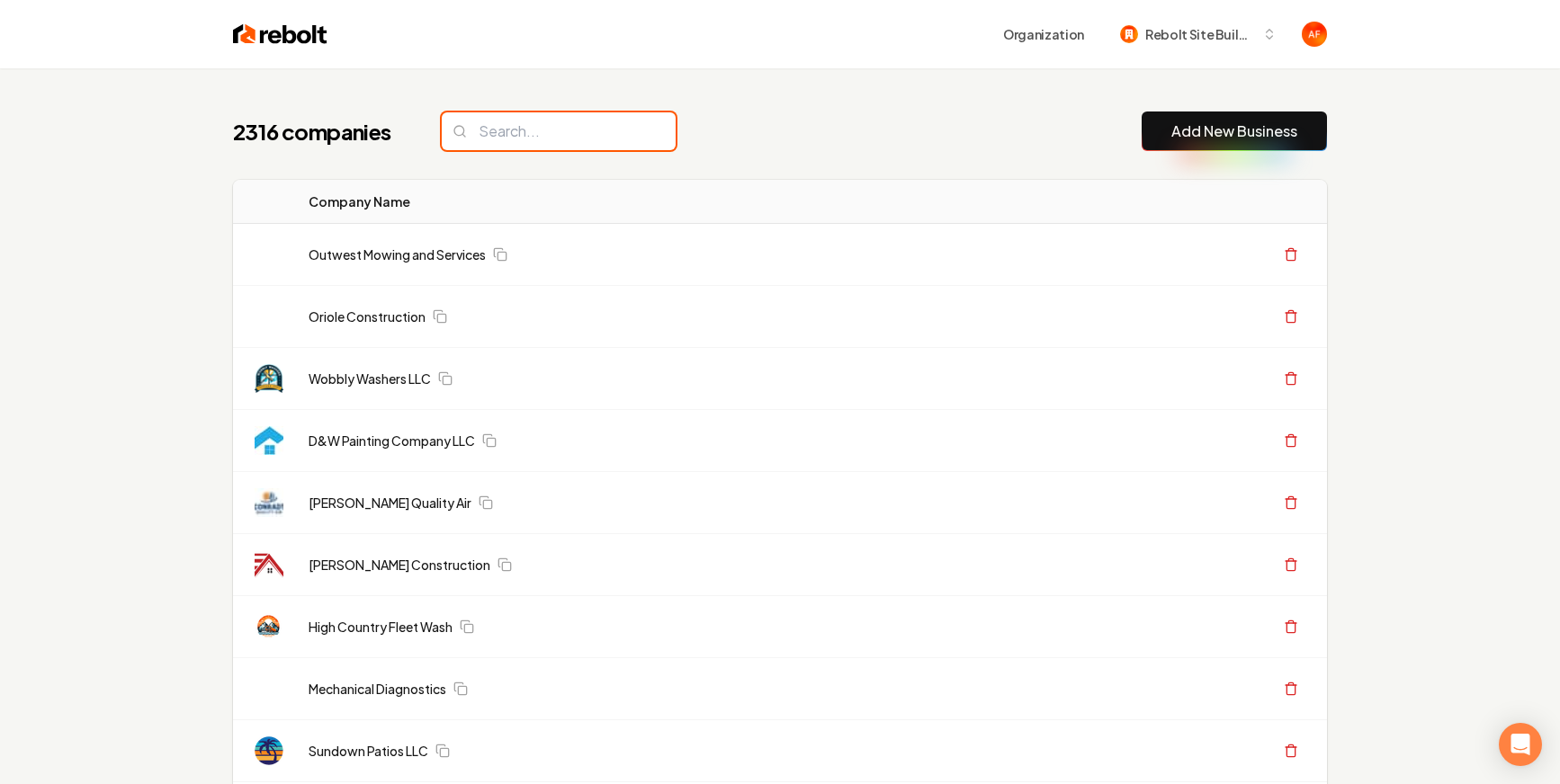
click at [558, 128] on input "search" at bounding box center [559, 132] width 234 height 38
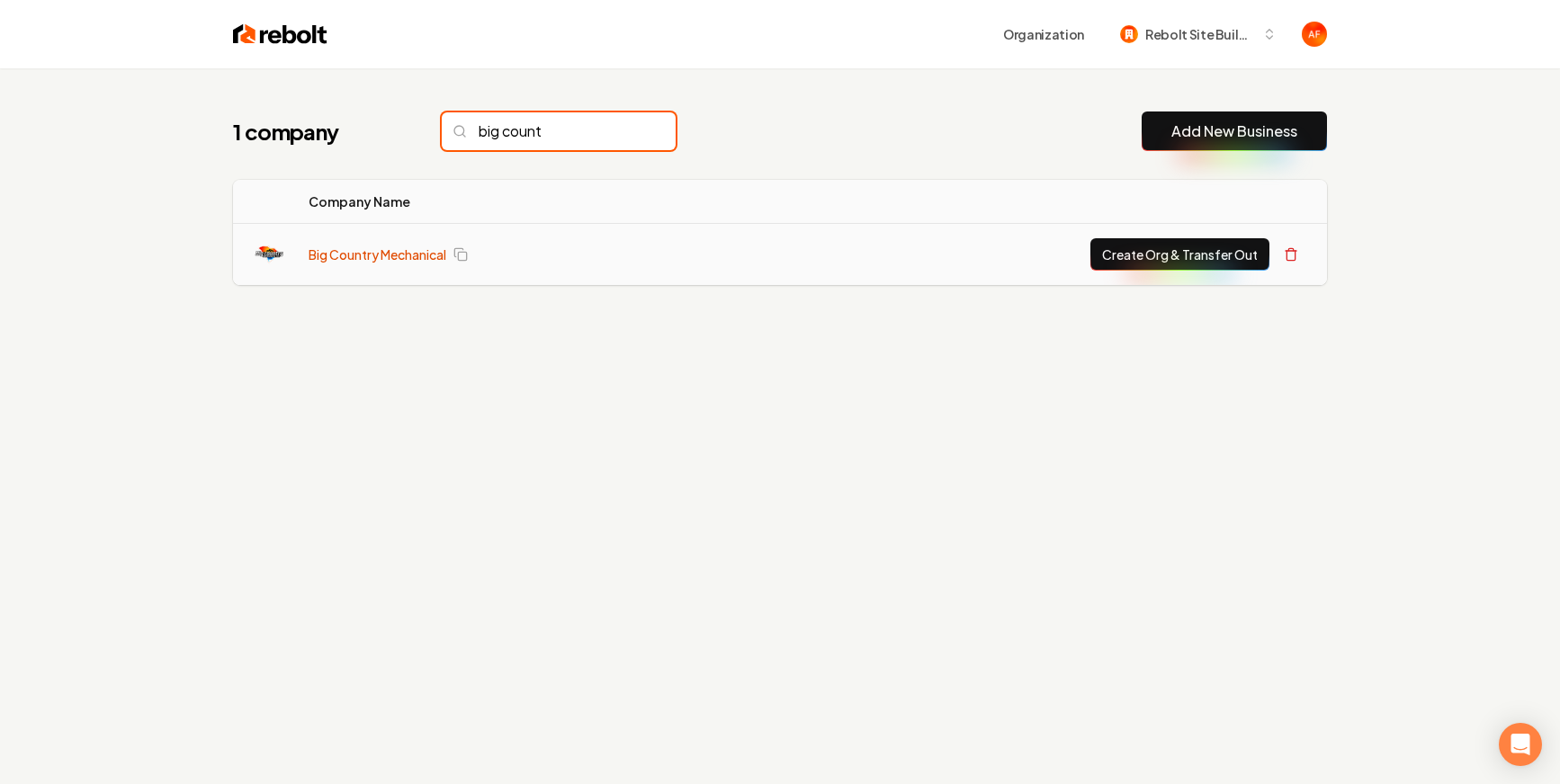
type input "big count"
click at [404, 246] on link "Big Country Mechanical" at bounding box center [378, 255] width 138 height 18
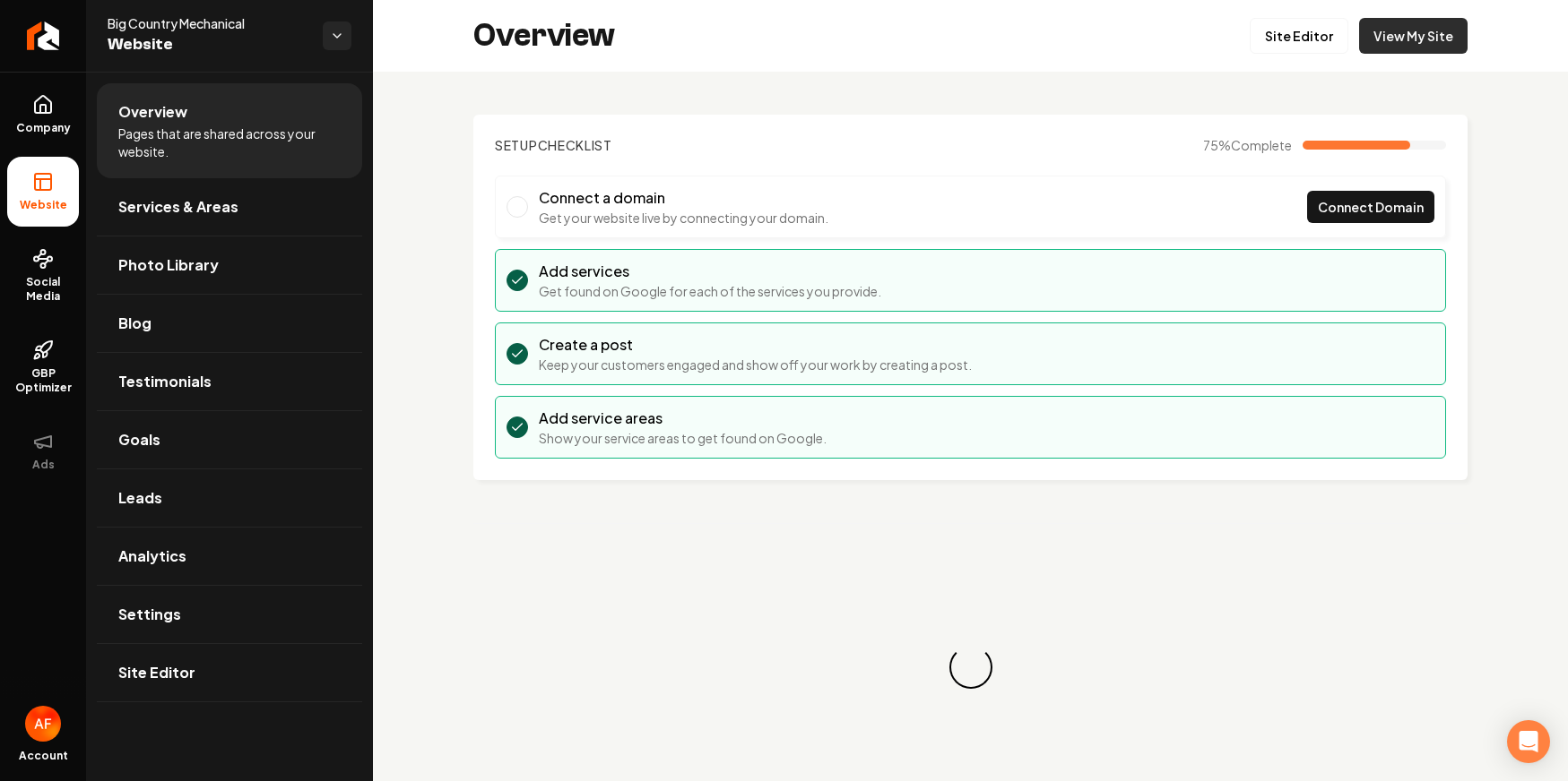
click at [1383, 24] on link "View My Site" at bounding box center [1413, 36] width 109 height 36
